Goal: Complete application form

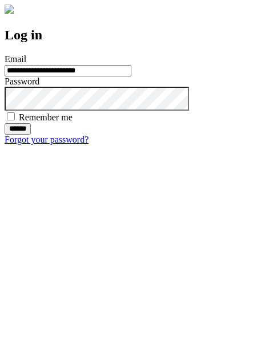
type input "**********"
click at [31, 135] on input "******" at bounding box center [18, 128] width 26 height 11
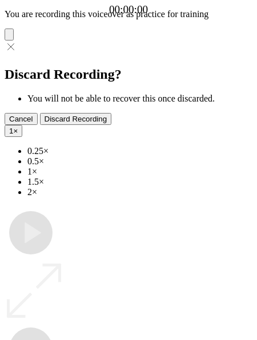
type input "**********"
